Goal: Task Accomplishment & Management: Use online tool/utility

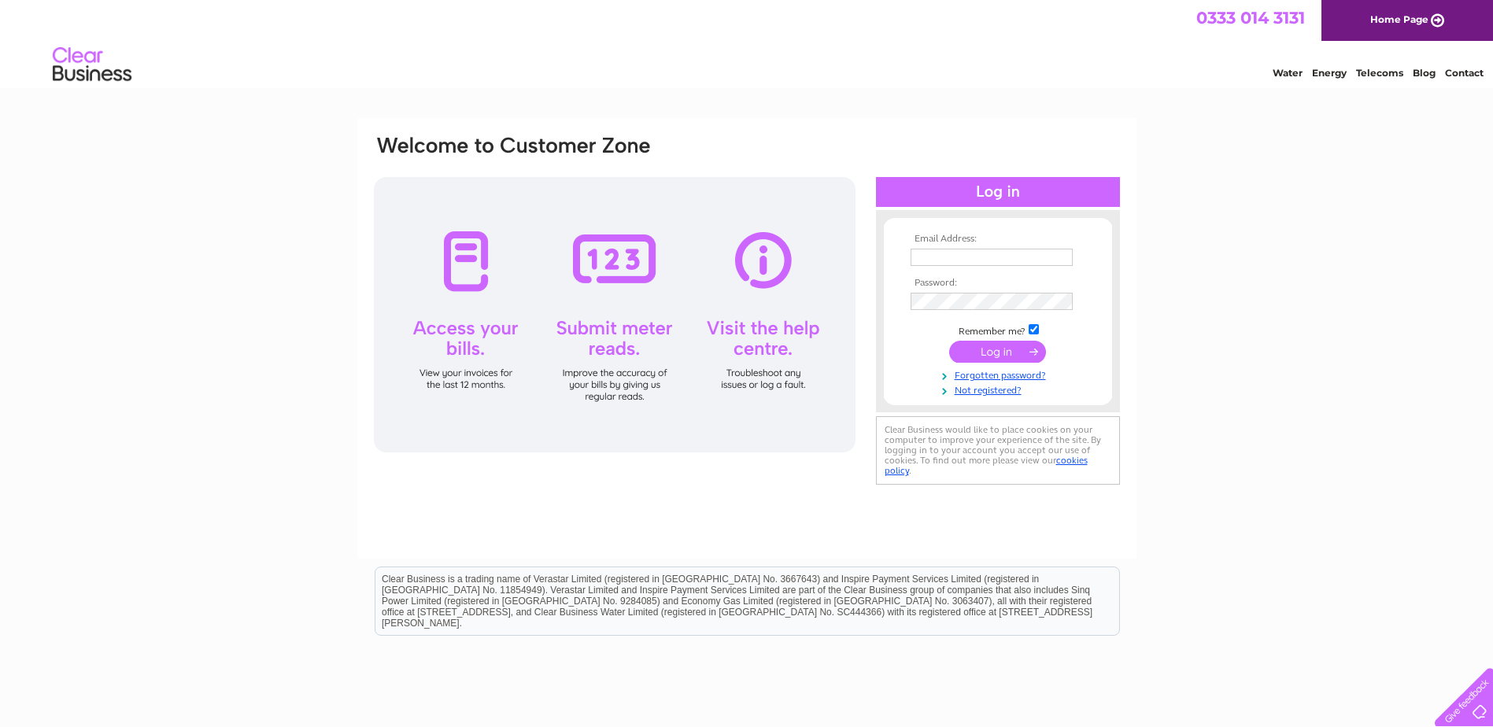
type input "douglas@nicolestateagents.co.uk"
click at [999, 345] on input "submit" at bounding box center [997, 352] width 97 height 22
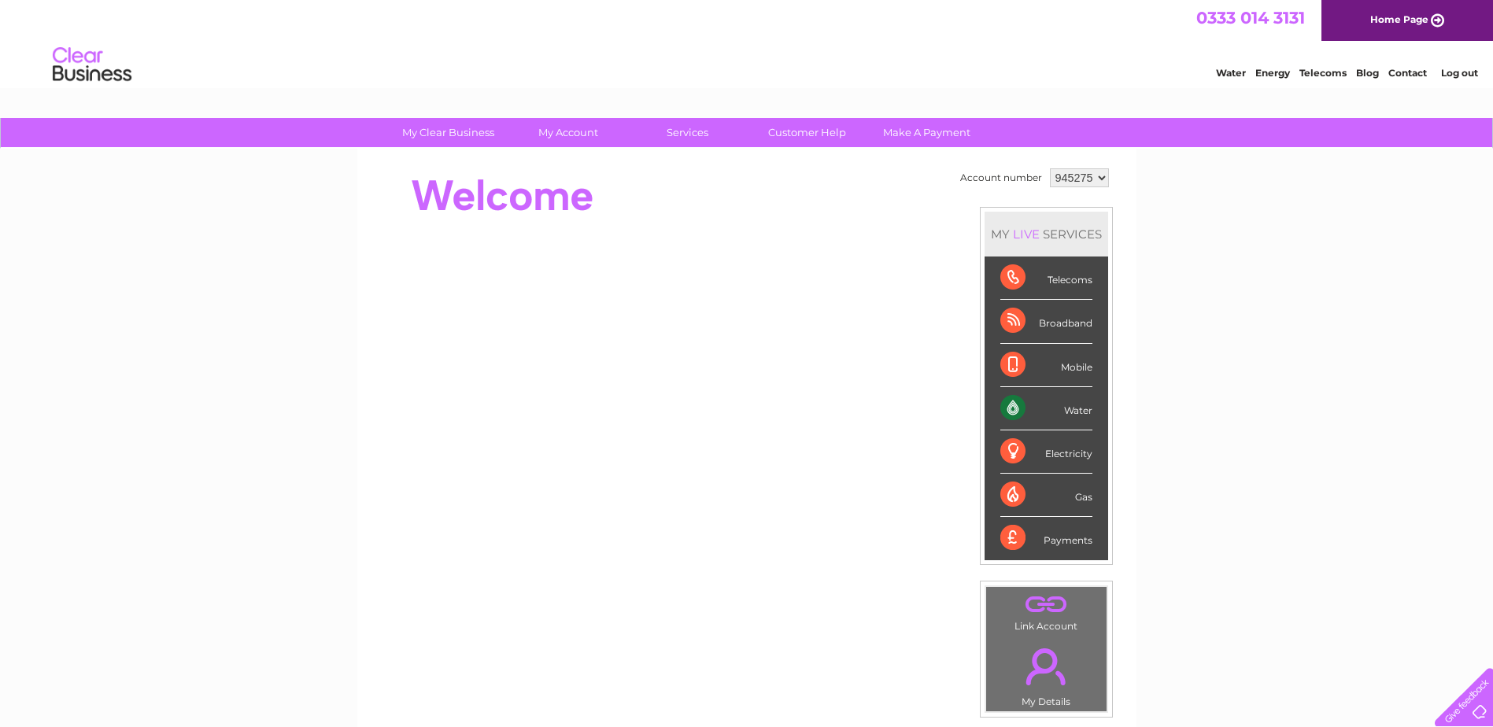
click at [1074, 182] on select "945275" at bounding box center [1079, 177] width 59 height 19
click at [1157, 201] on div "My Clear Business Login Details My Details My Preferences Link Account My Accou…" at bounding box center [746, 560] width 1493 height 884
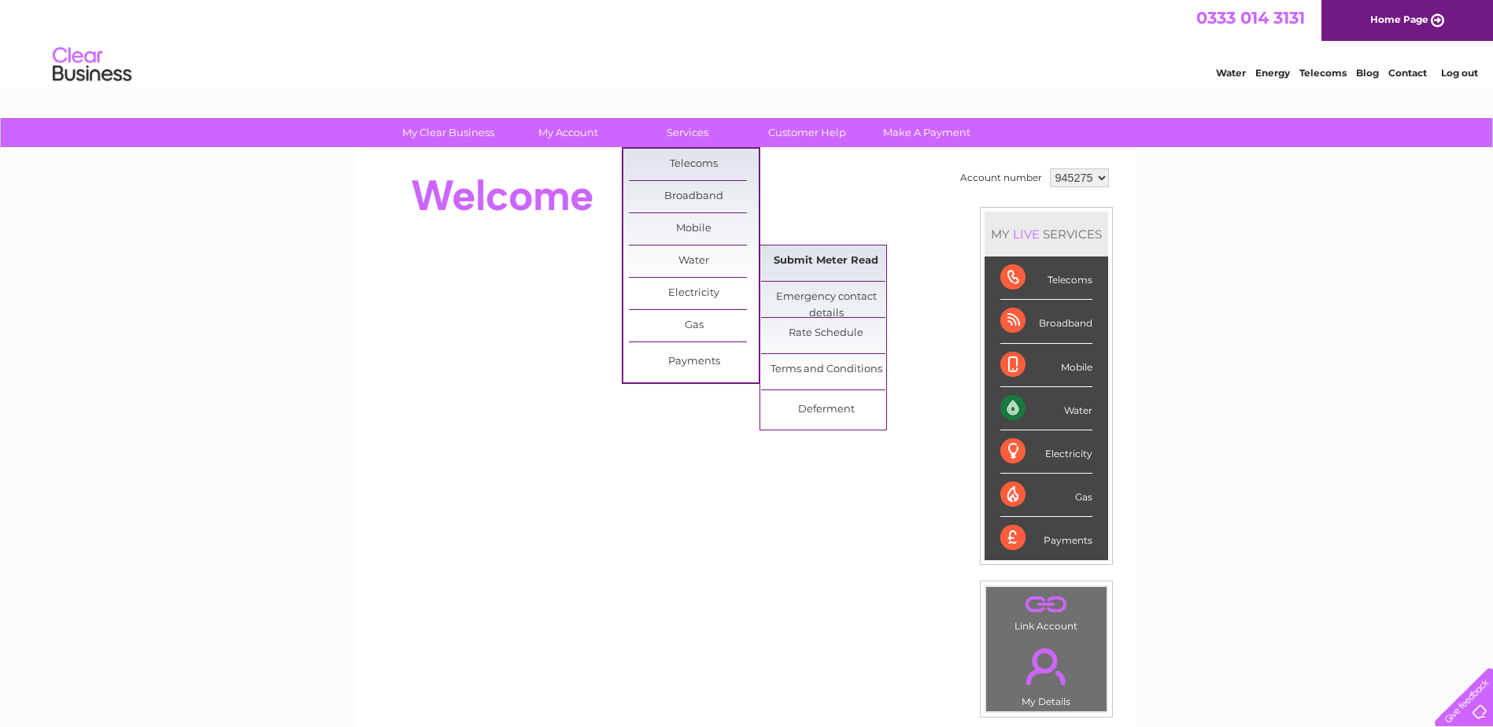
click at [827, 261] on link "Submit Meter Read" at bounding box center [826, 260] width 130 height 31
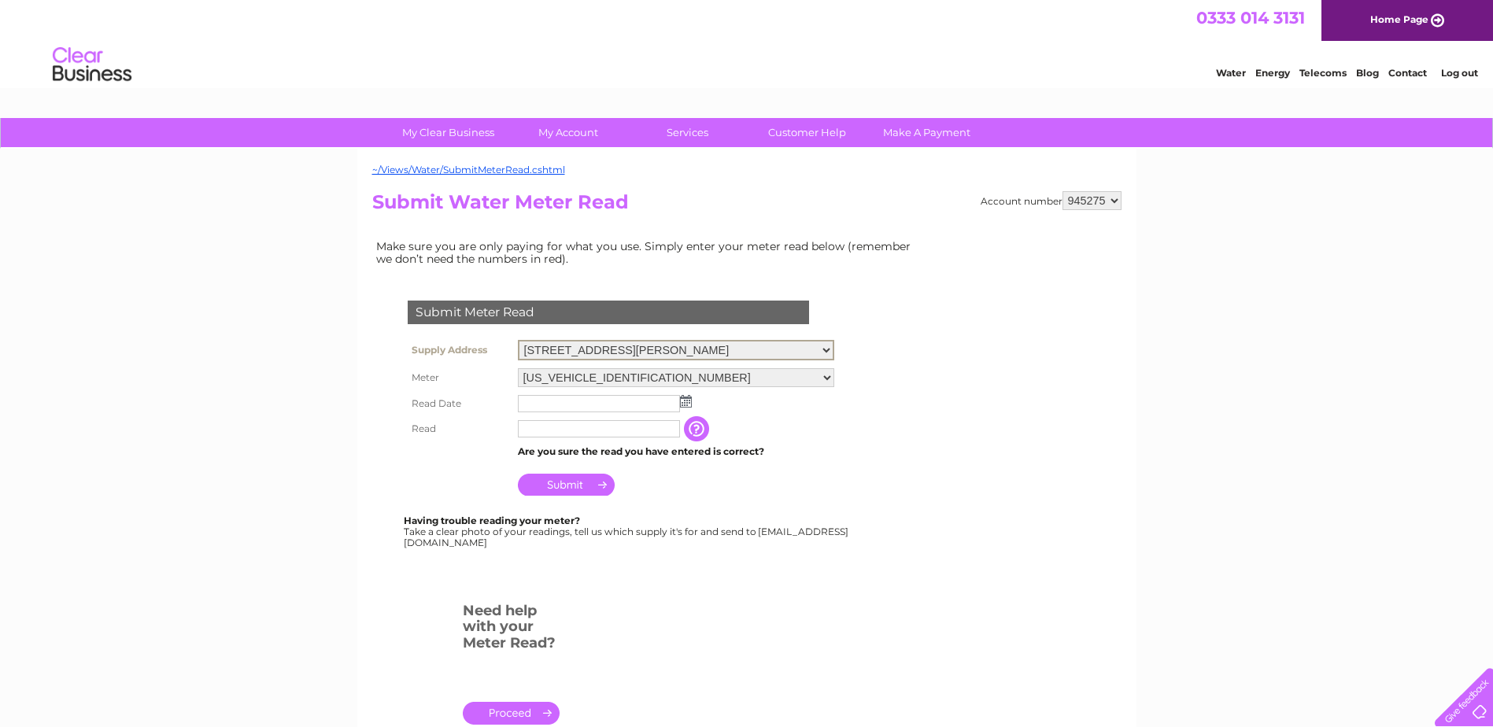
click at [834, 349] on select "[STREET_ADDRESS][PERSON_NAME]" at bounding box center [676, 350] width 316 height 20
click at [868, 293] on form "Submit Meter Read Supply Address [STREET_ADDRESS][PERSON_NAME] Meter [US_VEHICL…" at bounding box center [647, 519] width 551 height 500
